Goal: Information Seeking & Learning: Learn about a topic

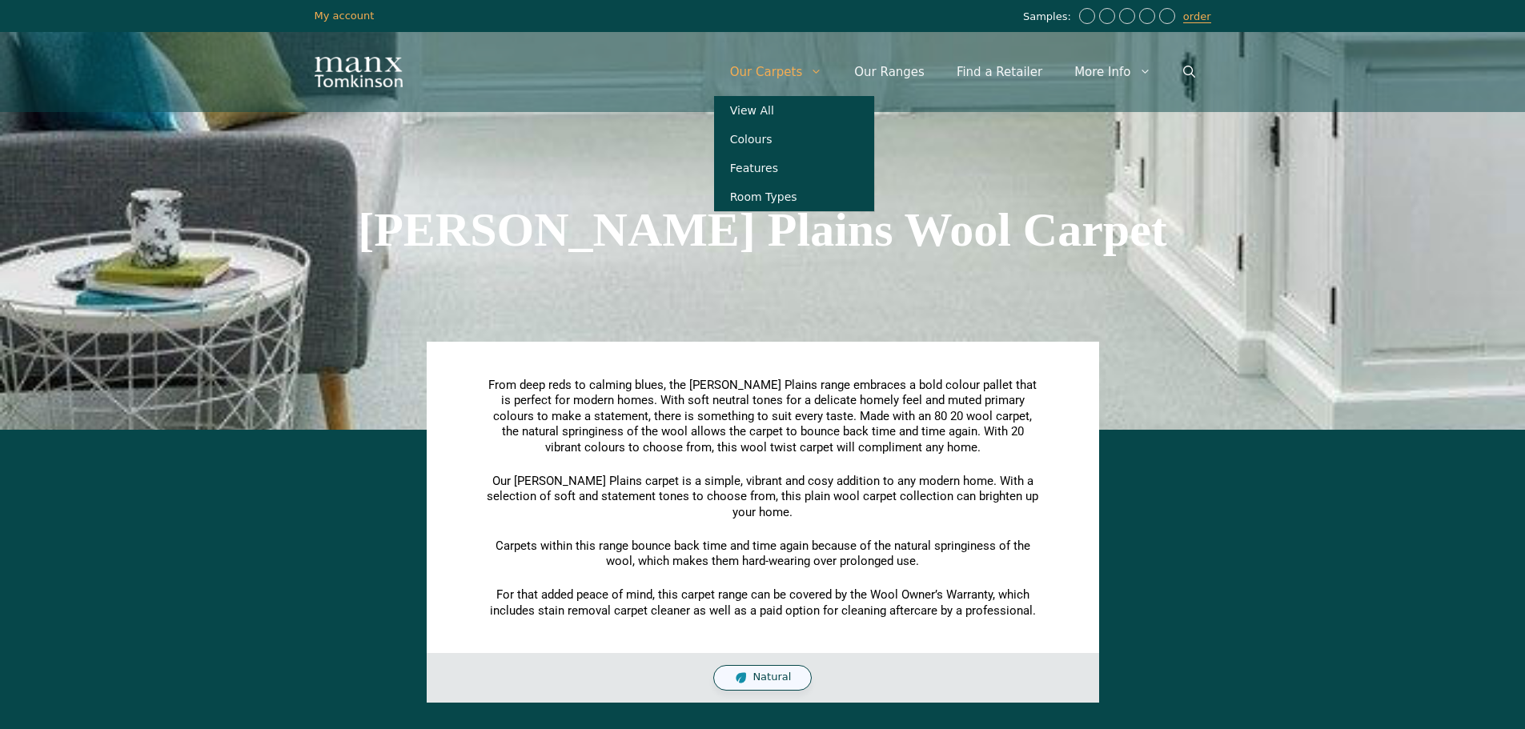
drag, startPoint x: 0, startPoint y: 0, endPoint x: 767, endPoint y: 82, distance: 771.5
click at [767, 82] on link "Our Carpets" at bounding box center [776, 72] width 125 height 48
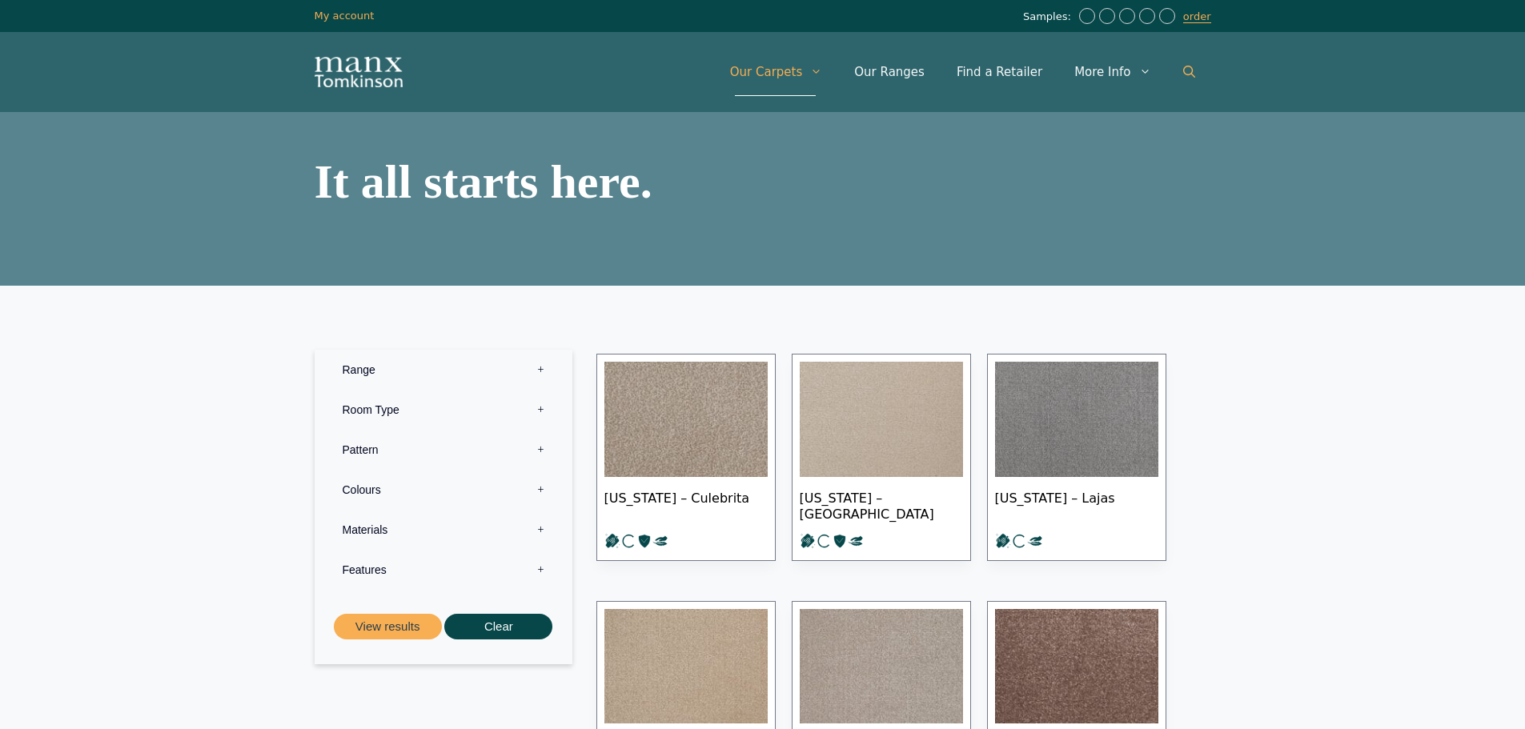
click at [1197, 63] on link "Open Search Bar" at bounding box center [1190, 72] width 44 height 48
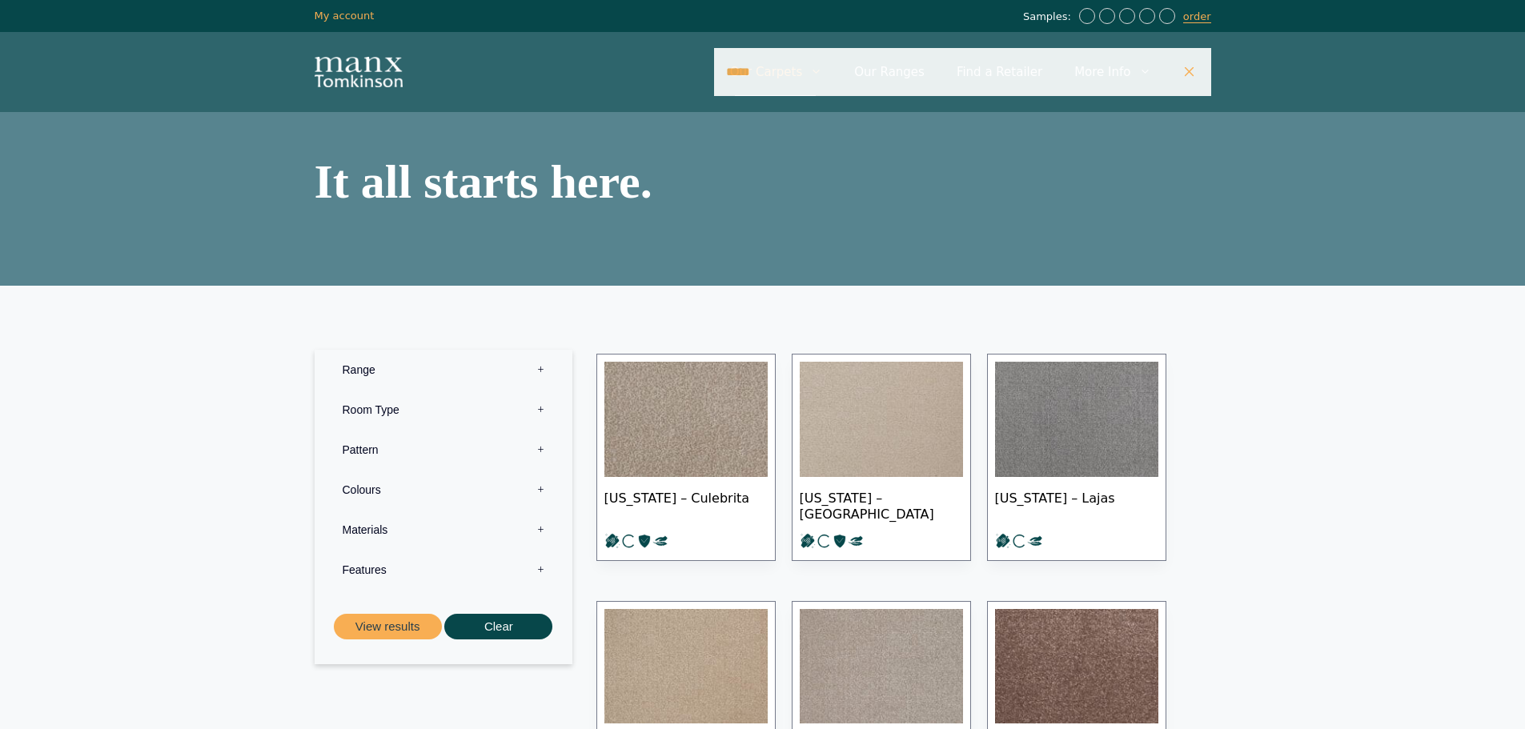
type input "**********"
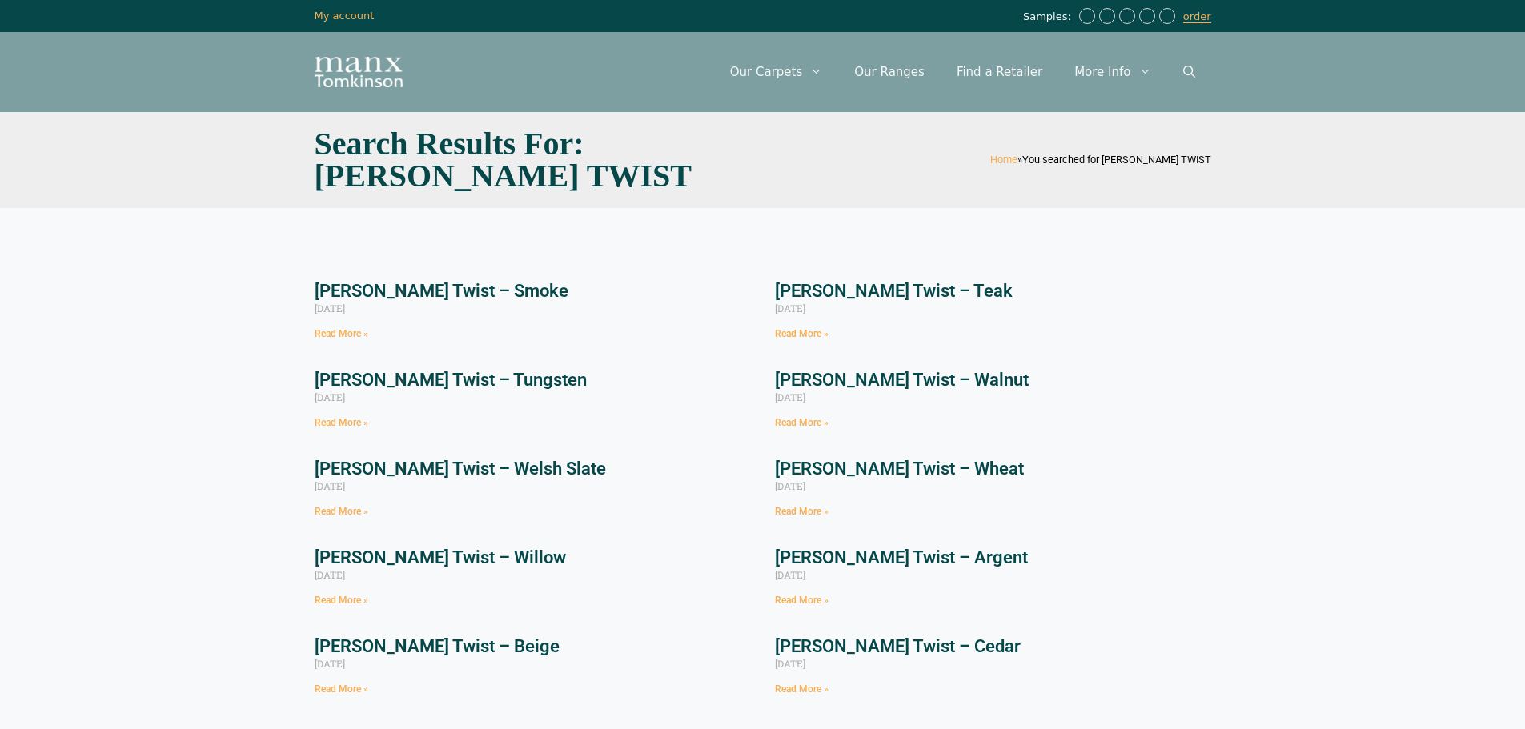
click at [356, 338] on link "Read More »" at bounding box center [342, 333] width 54 height 11
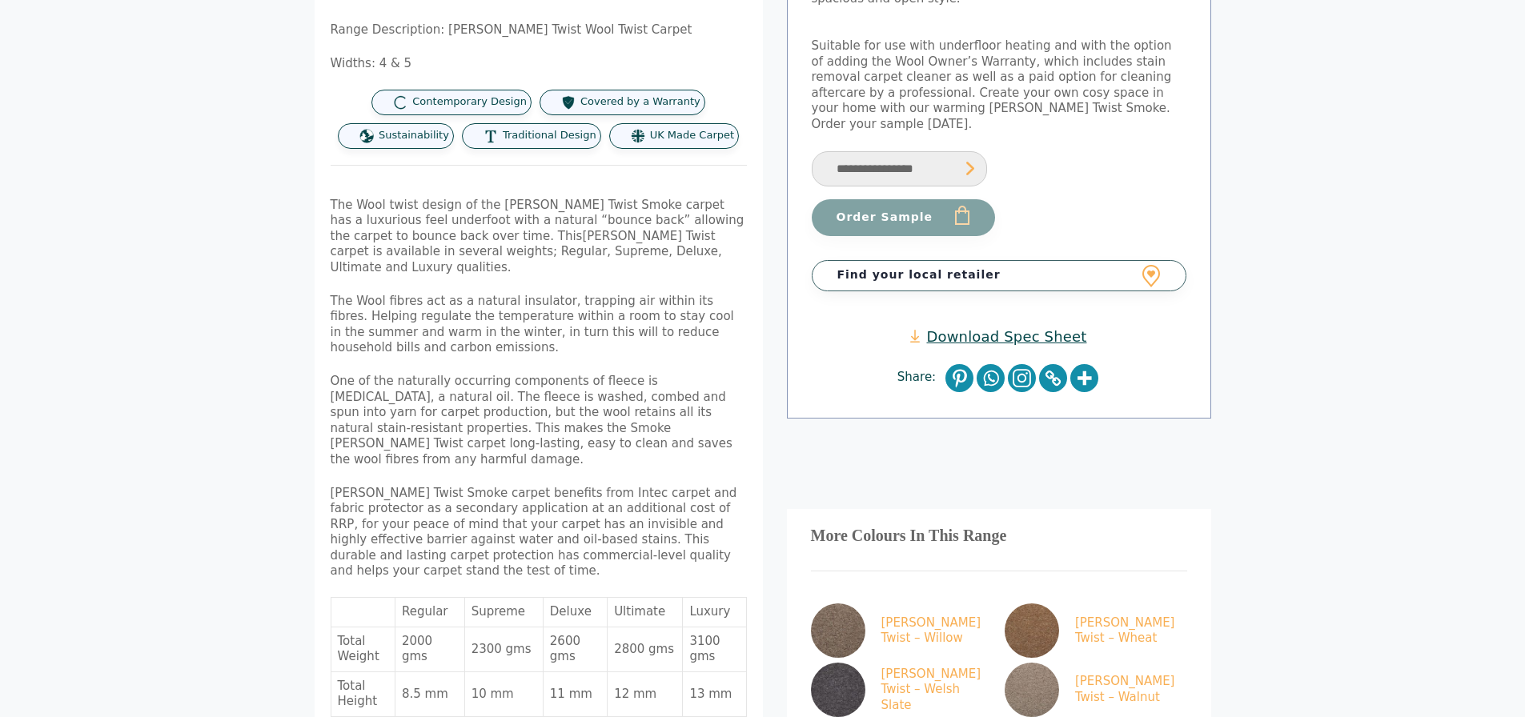
scroll to position [480, 0]
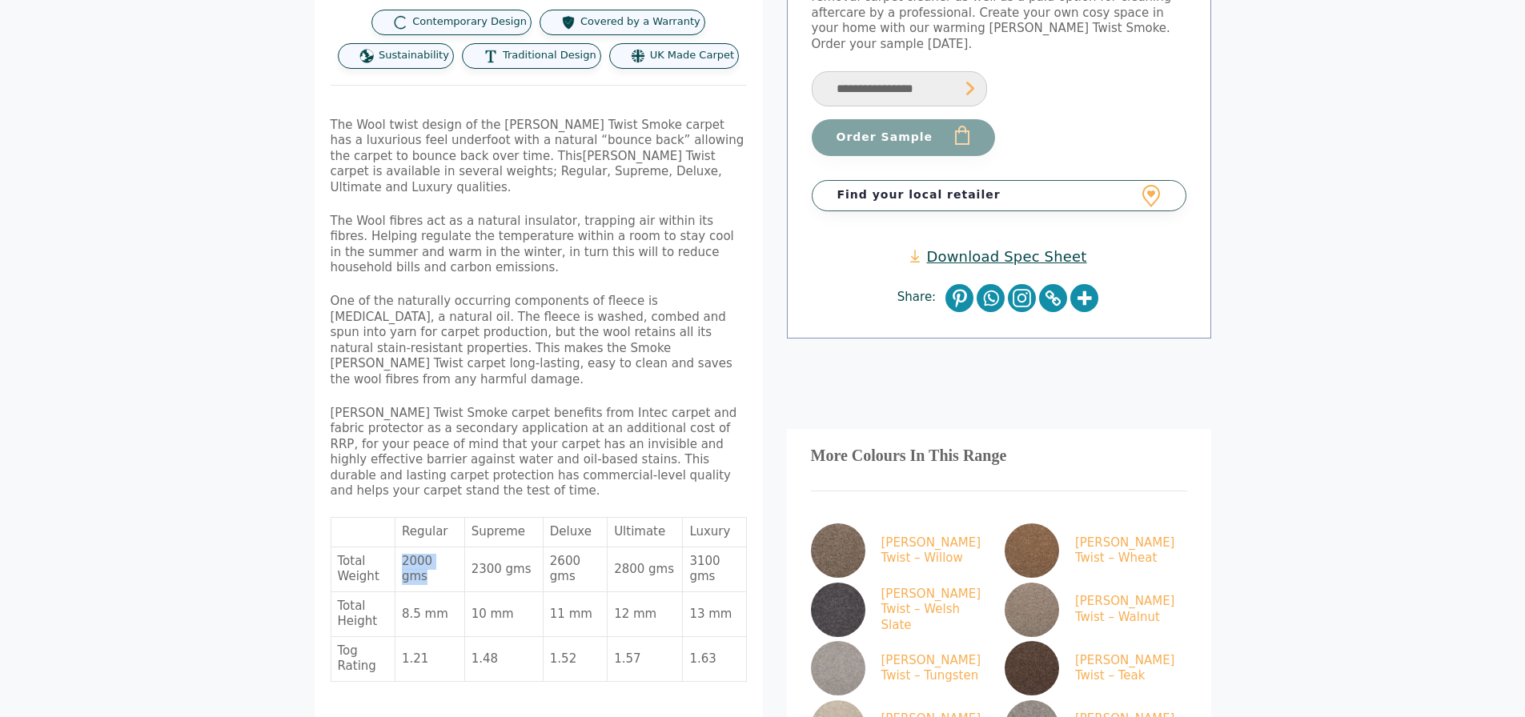
drag, startPoint x: 400, startPoint y: 504, endPoint x: 457, endPoint y: 504, distance: 57.7
click at [457, 548] on td "2000 gms" at bounding box center [431, 570] width 70 height 45
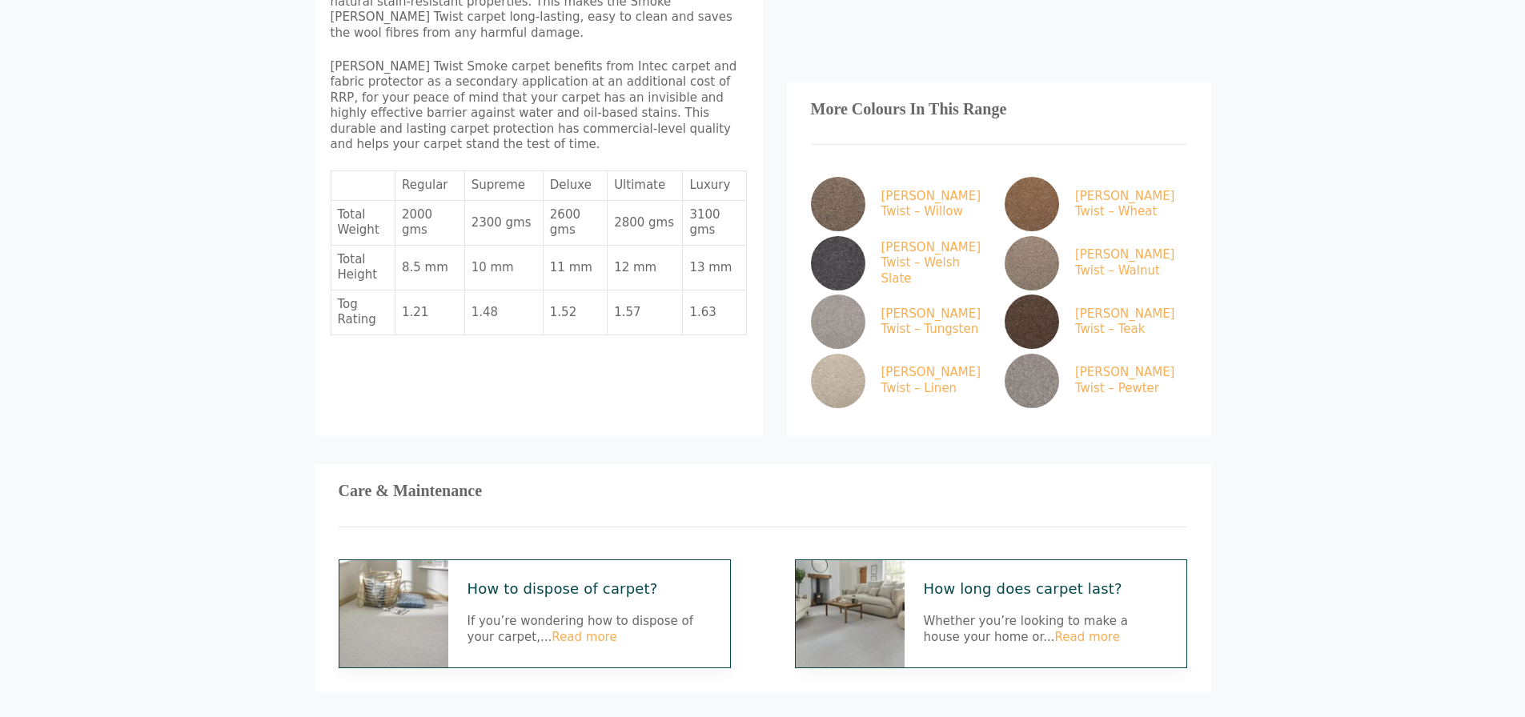
scroll to position [801, 0]
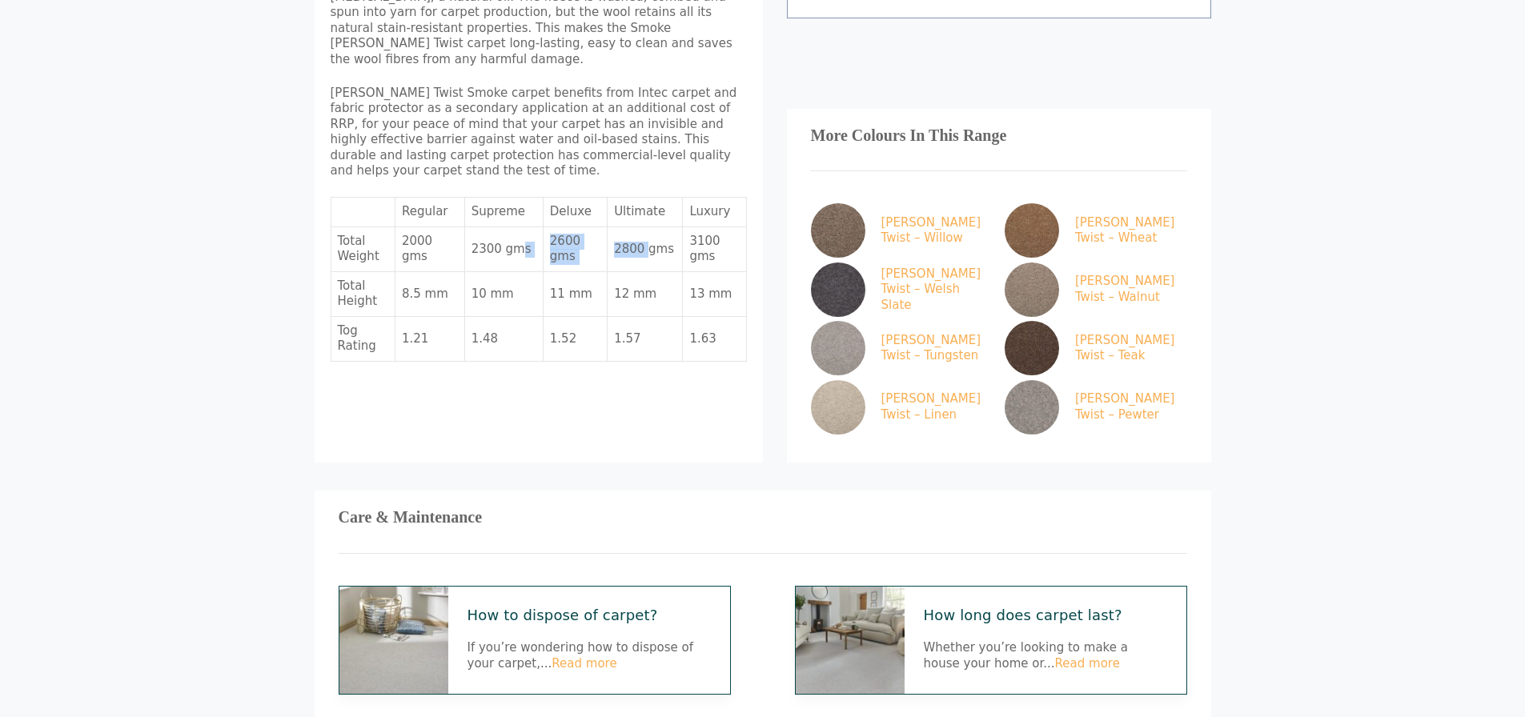
drag, startPoint x: 519, startPoint y: 197, endPoint x: 641, endPoint y: 195, distance: 122.5
click at [641, 227] on tr "Total Weight 2000 gms 2300 gms 2600 gms 2800 gms 3100 gms" at bounding box center [540, 249] width 416 height 45
click at [641, 227] on td "2800 gms" at bounding box center [645, 249] width 75 height 45
drag, startPoint x: 413, startPoint y: 192, endPoint x: 447, endPoint y: 193, distance: 33.6
click at [447, 227] on td "2000 gms" at bounding box center [431, 249] width 70 height 45
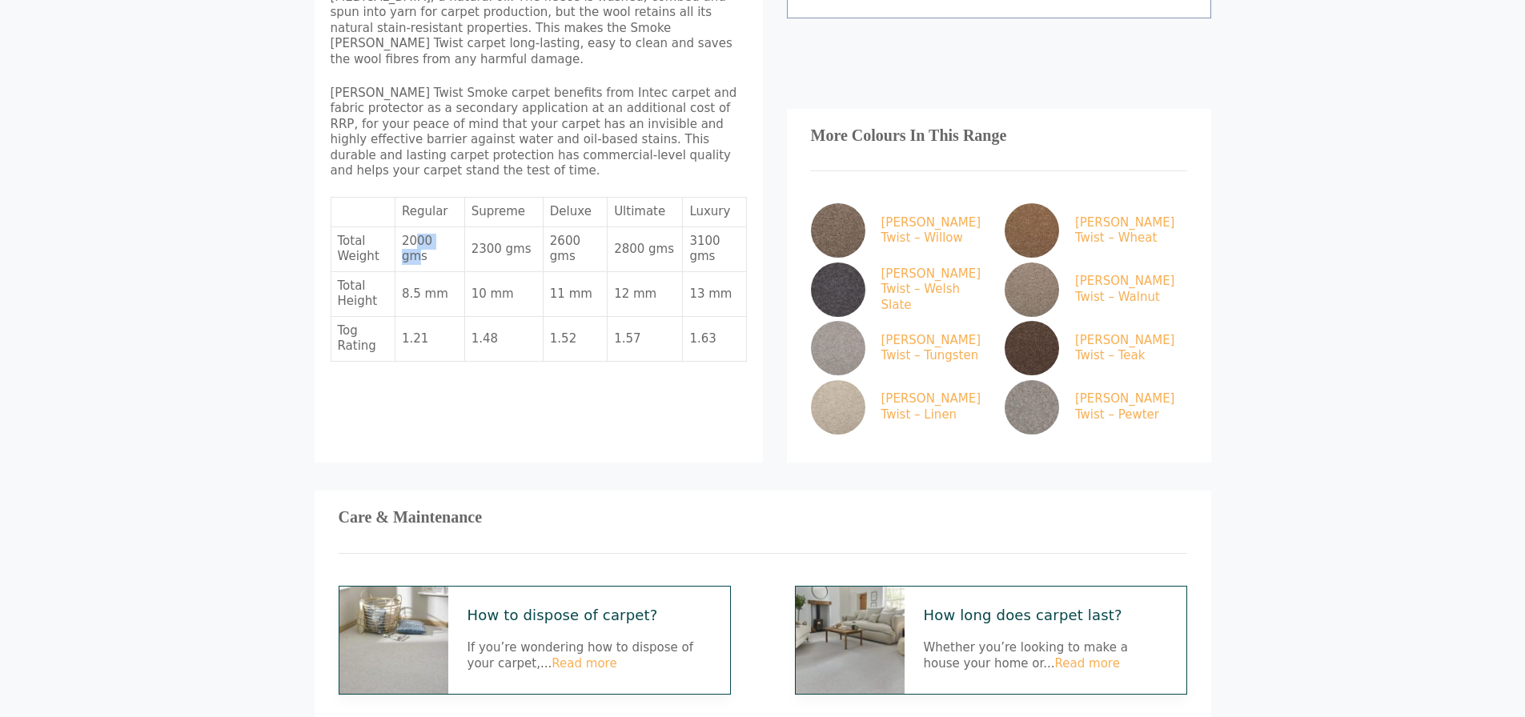
click at [447, 227] on td "2000 gms" at bounding box center [431, 249] width 70 height 45
drag, startPoint x: 441, startPoint y: 280, endPoint x: 597, endPoint y: 284, distance: 155.4
click at [597, 317] on tr "Tog Rating 1.21 1.48 1.52 1.57 1.63" at bounding box center [540, 339] width 416 height 45
click at [597, 317] on td "1.52" at bounding box center [576, 339] width 64 height 45
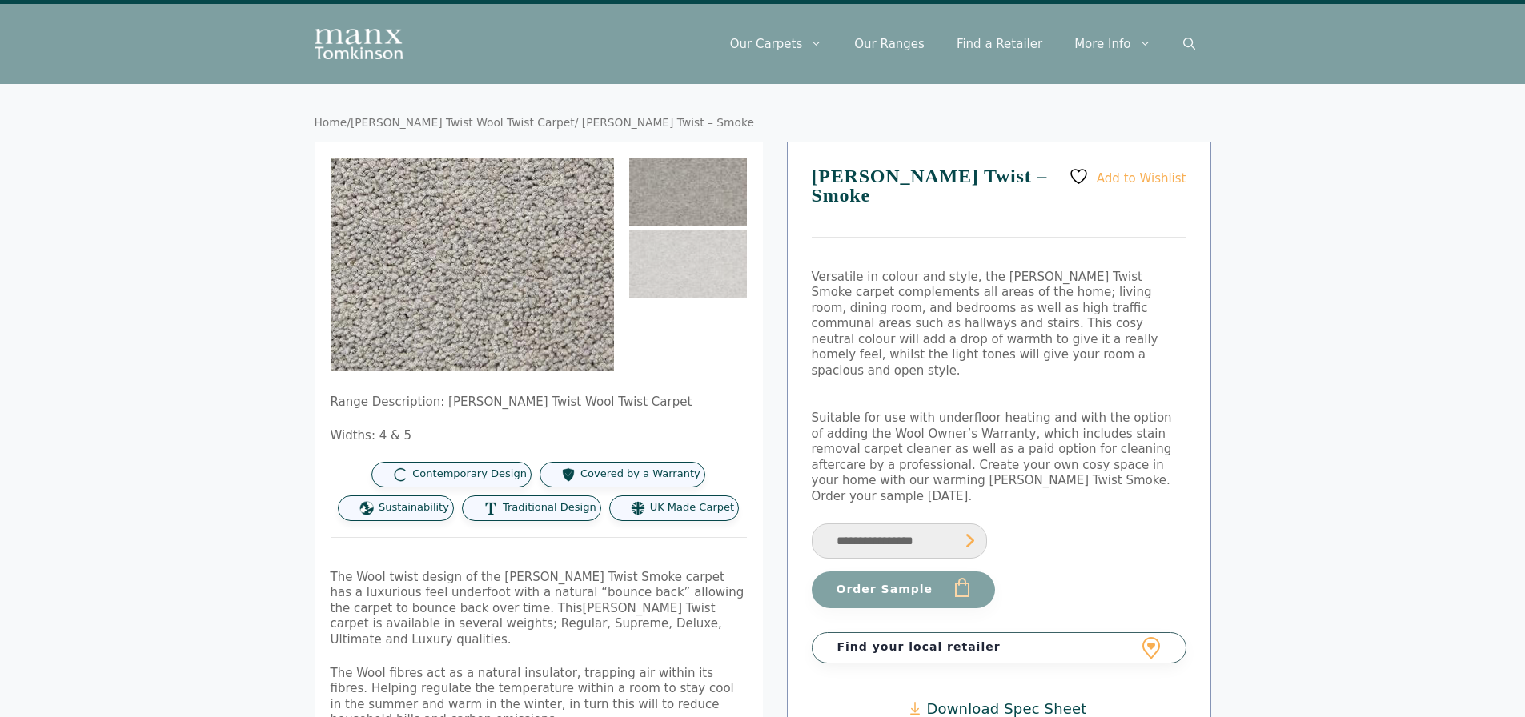
scroll to position [0, 0]
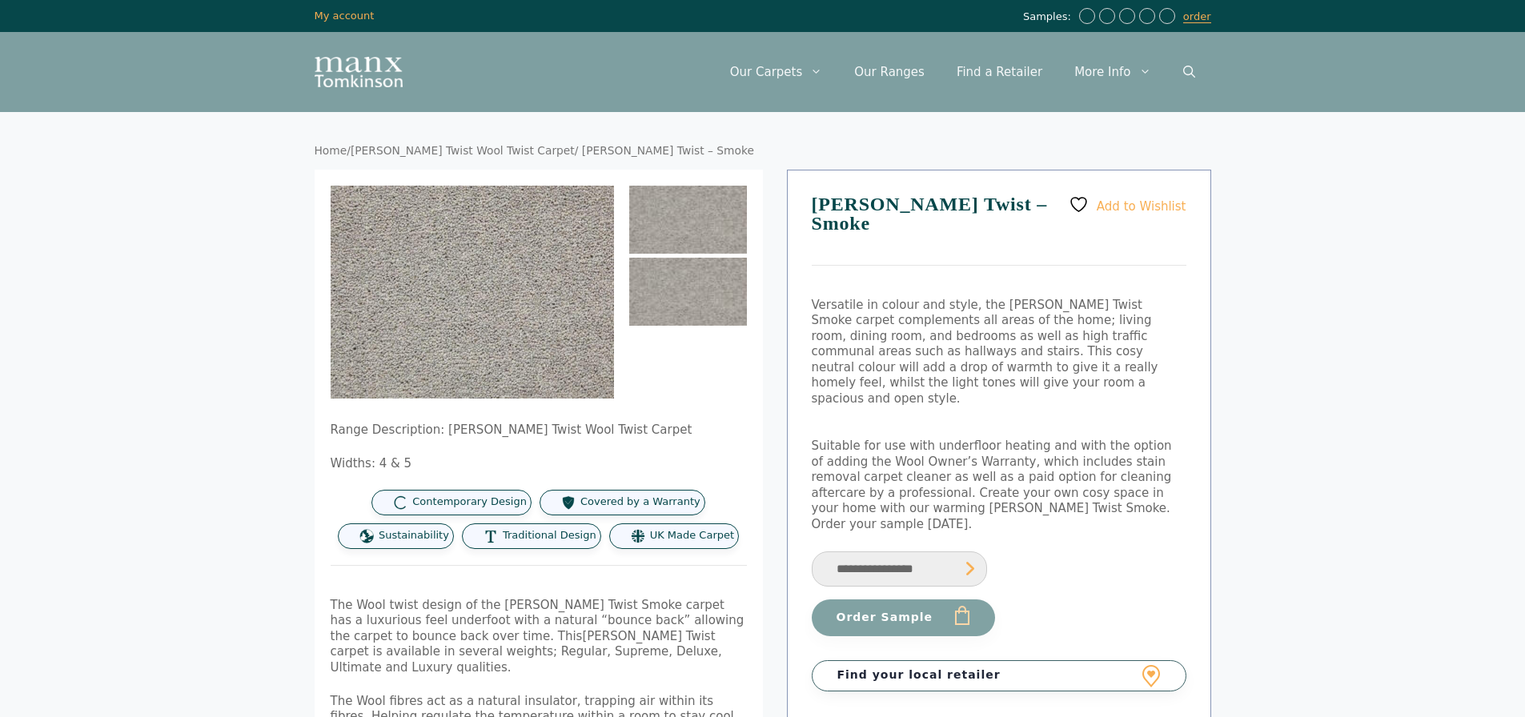
drag, startPoint x: 636, startPoint y: 281, endPoint x: 653, endPoint y: 278, distance: 17.1
click at [636, 281] on img at bounding box center [688, 292] width 118 height 68
click at [699, 245] on img at bounding box center [688, 220] width 118 height 68
click at [683, 278] on img at bounding box center [688, 292] width 118 height 68
click at [669, 229] on img at bounding box center [688, 220] width 118 height 68
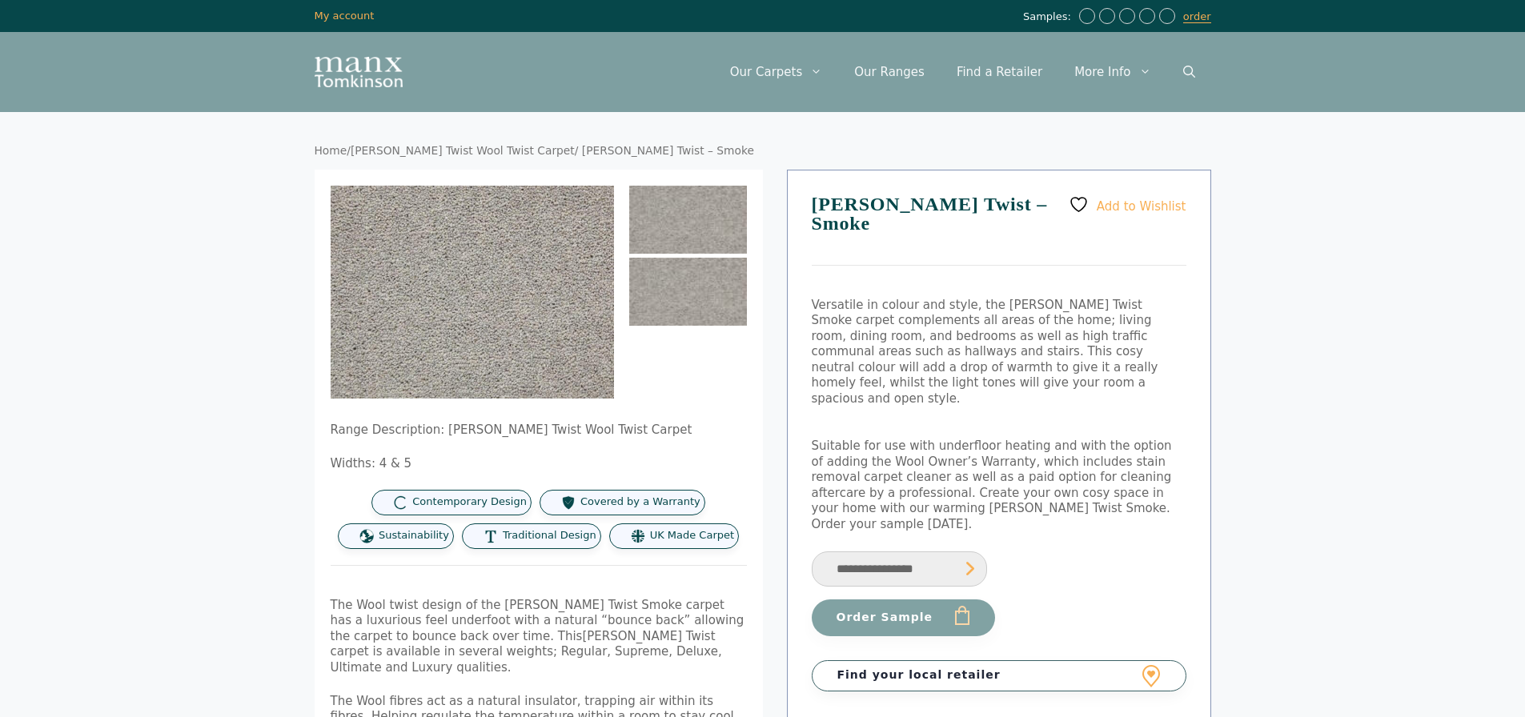
click at [682, 284] on img at bounding box center [688, 292] width 118 height 68
click at [688, 250] on img at bounding box center [688, 220] width 118 height 68
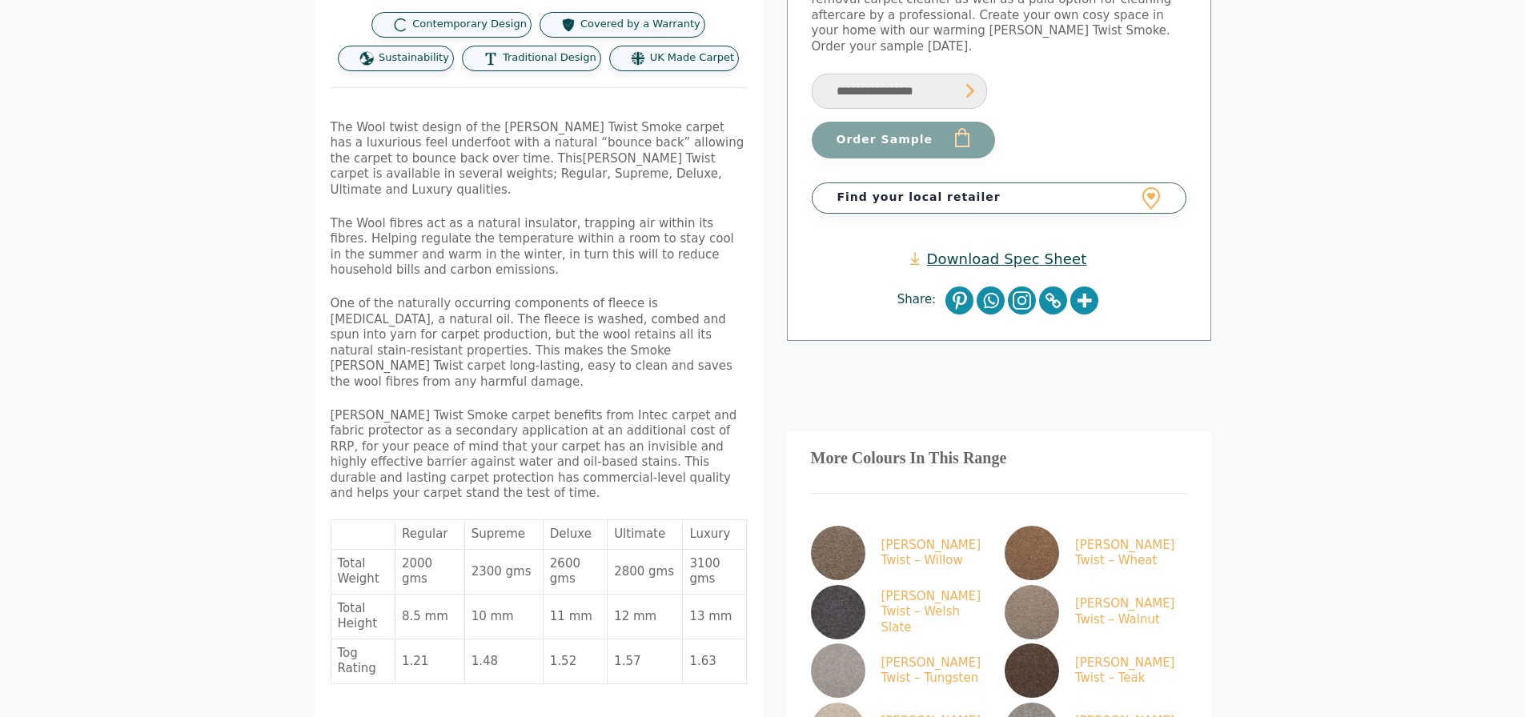
scroll to position [480, 0]
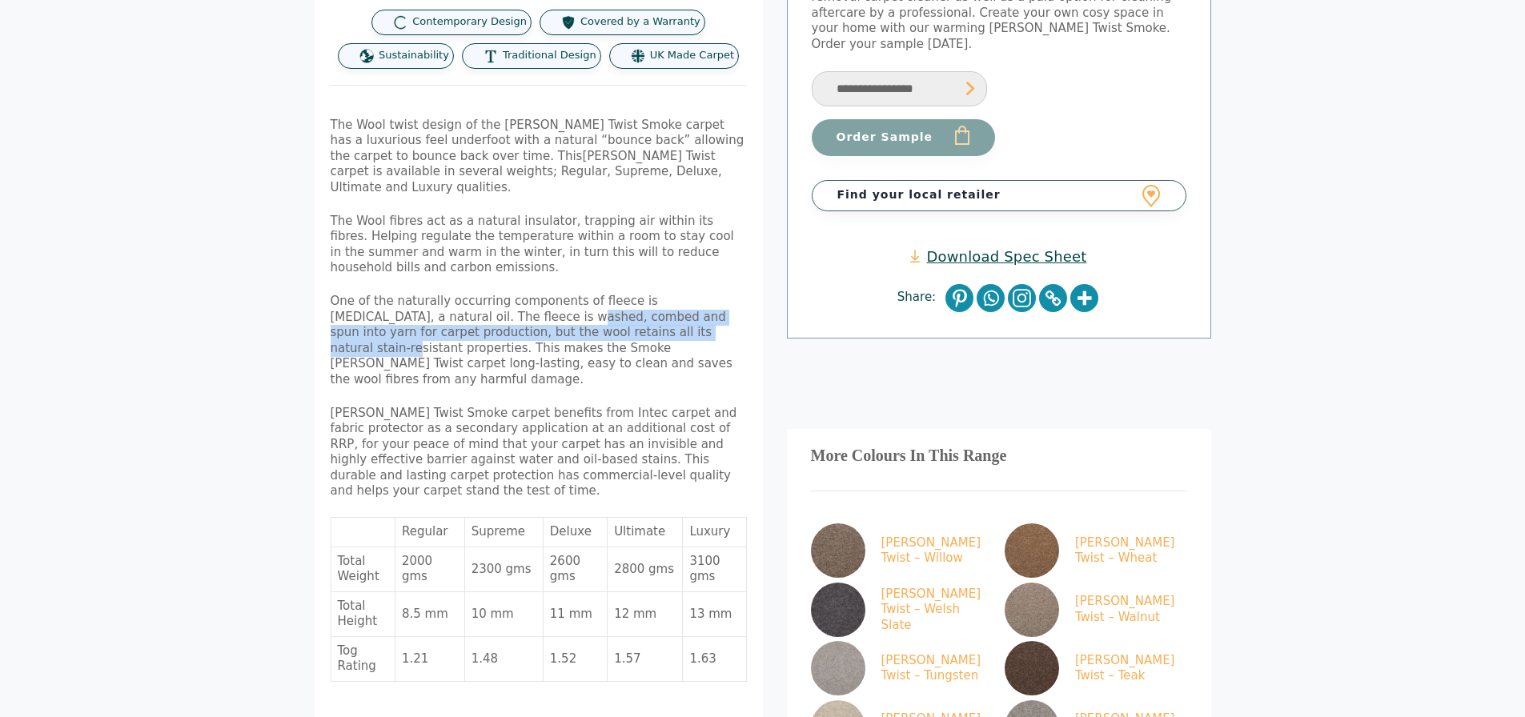
drag, startPoint x: 460, startPoint y: 287, endPoint x: 564, endPoint y: 300, distance: 105.0
click at [564, 300] on span "One of the naturally occurring components of fleece is lanolin, a natural oil. …" at bounding box center [532, 340] width 402 height 93
drag, startPoint x: 592, startPoint y: 302, endPoint x: 433, endPoint y: 284, distance: 159.5
click at [433, 294] on span "One of the naturally occurring components of fleece is lanolin, a natural oil. …" at bounding box center [532, 340] width 402 height 93
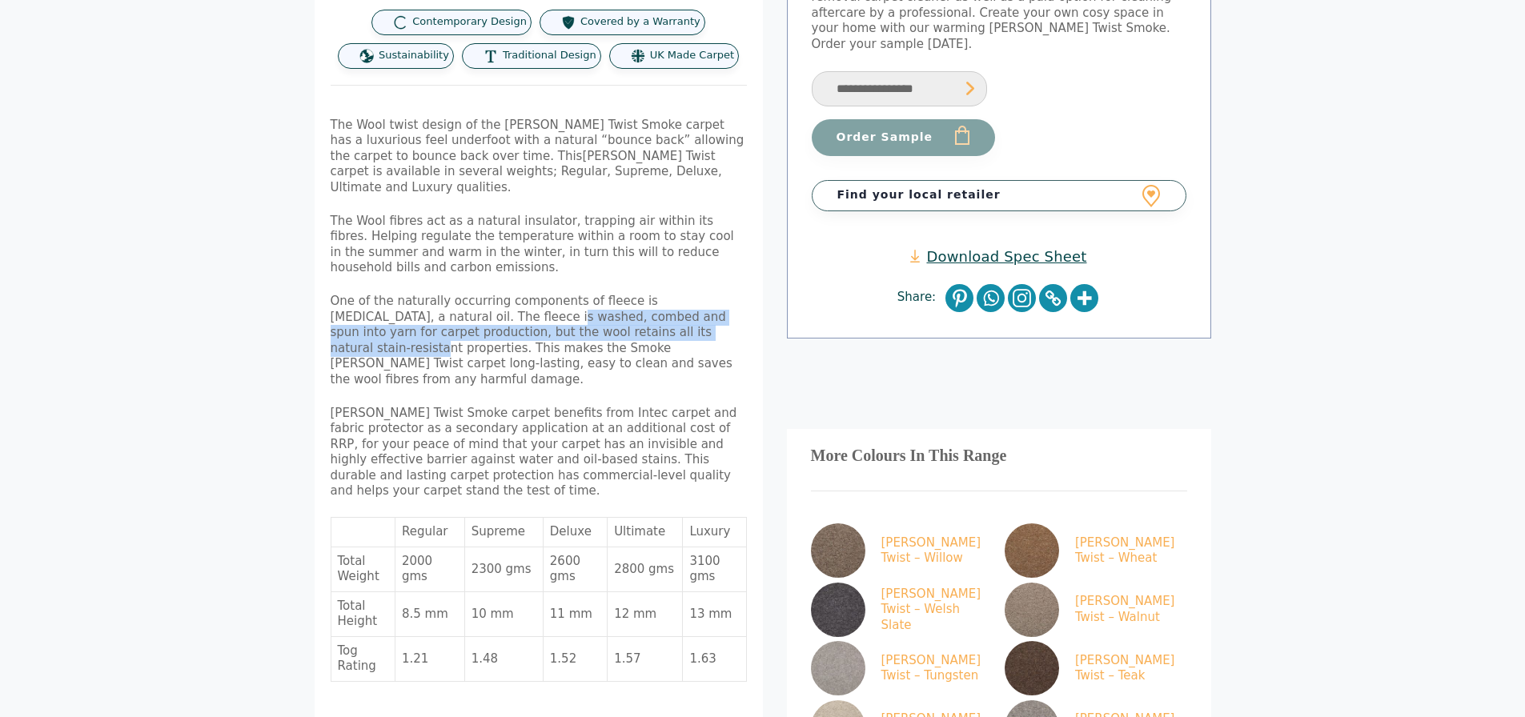
click at [433, 294] on span "One of the naturally occurring components of fleece is lanolin, a natural oil. …" at bounding box center [532, 340] width 402 height 93
